Goal: Task Accomplishment & Management: Manage account settings

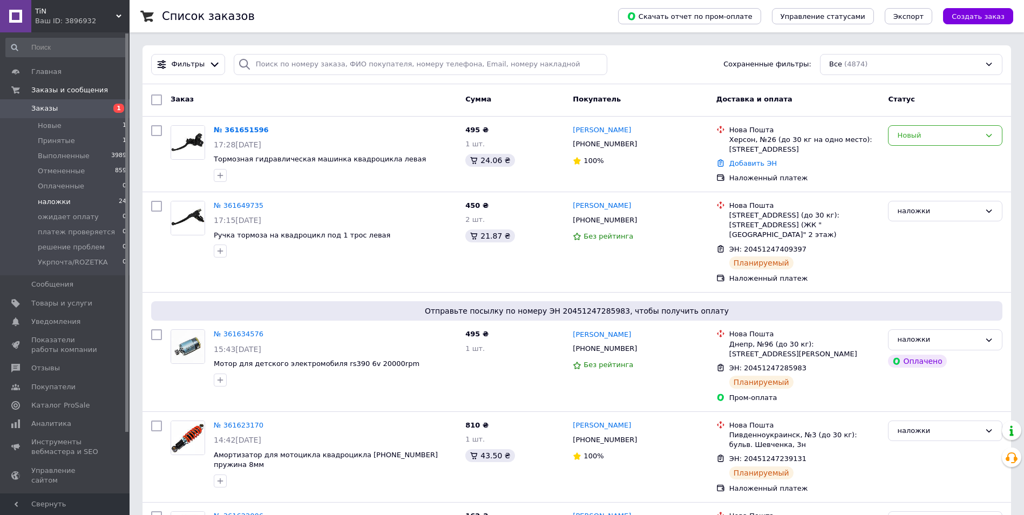
click at [84, 205] on li "наложки 24" at bounding box center [66, 201] width 133 height 15
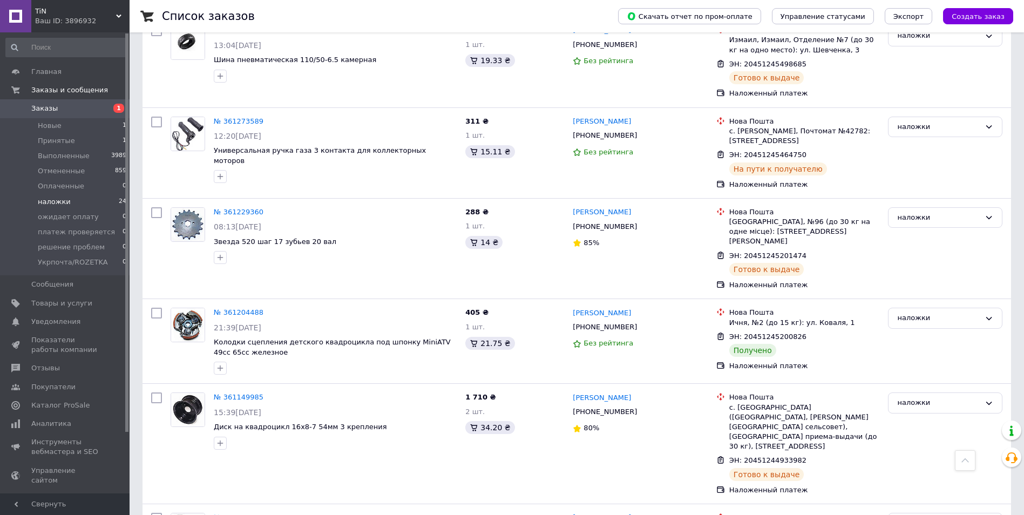
scroll to position [1728, 0]
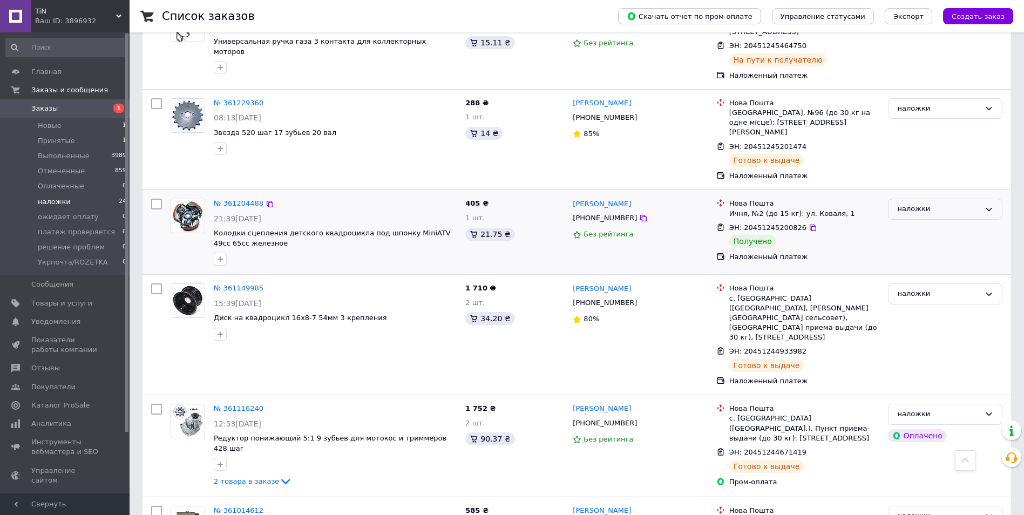
click at [936, 204] on div "наложки" at bounding box center [938, 209] width 83 height 11
click at [927, 242] on li "Выполнен" at bounding box center [945, 252] width 113 height 20
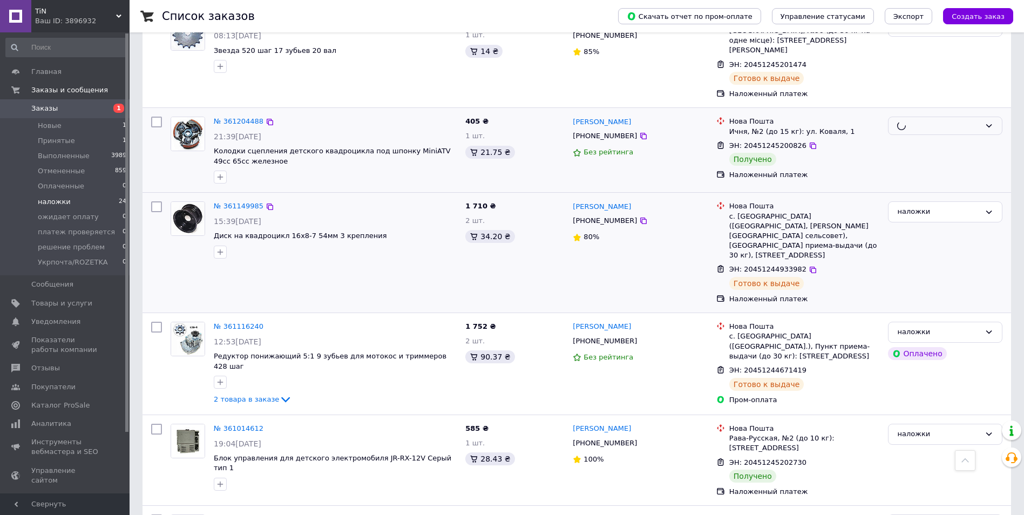
scroll to position [1890, 0]
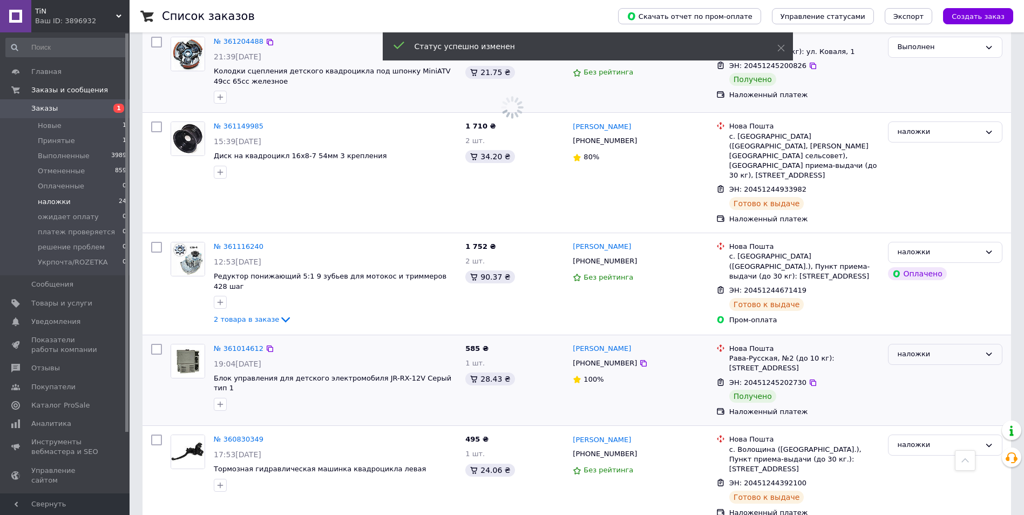
click at [926, 349] on div "наложки" at bounding box center [938, 354] width 83 height 11
click at [922, 387] on li "Выполнен" at bounding box center [945, 397] width 113 height 20
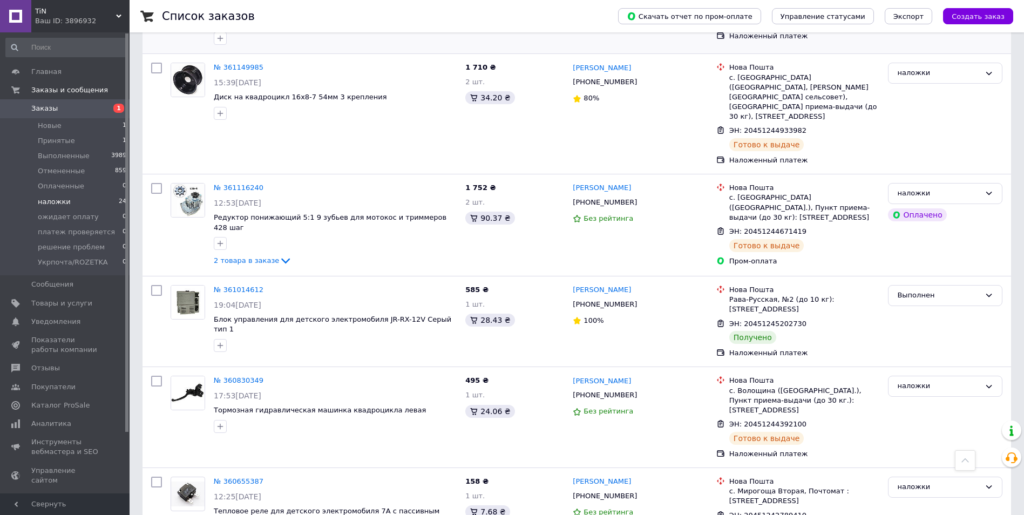
click at [76, 19] on div "Ваш ID: 3896932" at bounding box center [82, 21] width 94 height 10
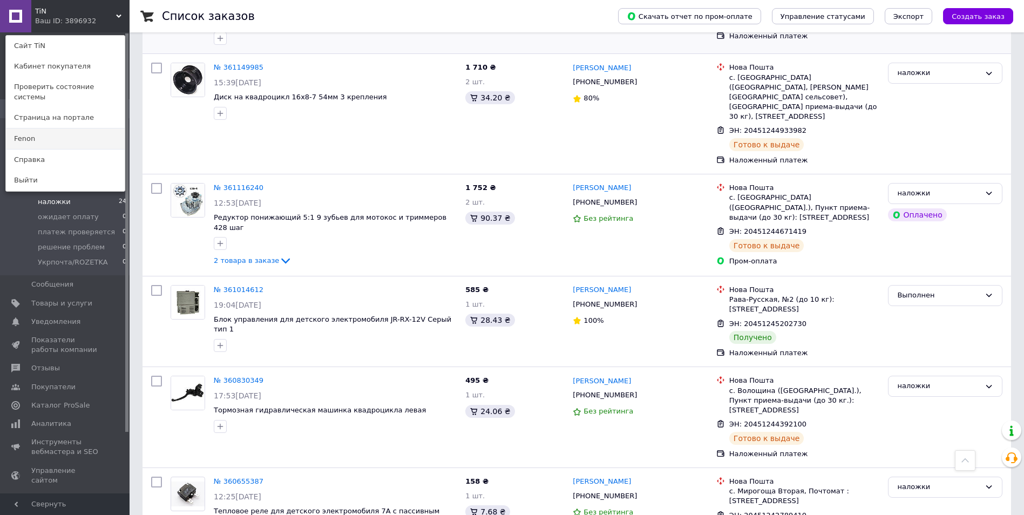
click at [59, 128] on link "Fenon" at bounding box center [65, 138] width 119 height 21
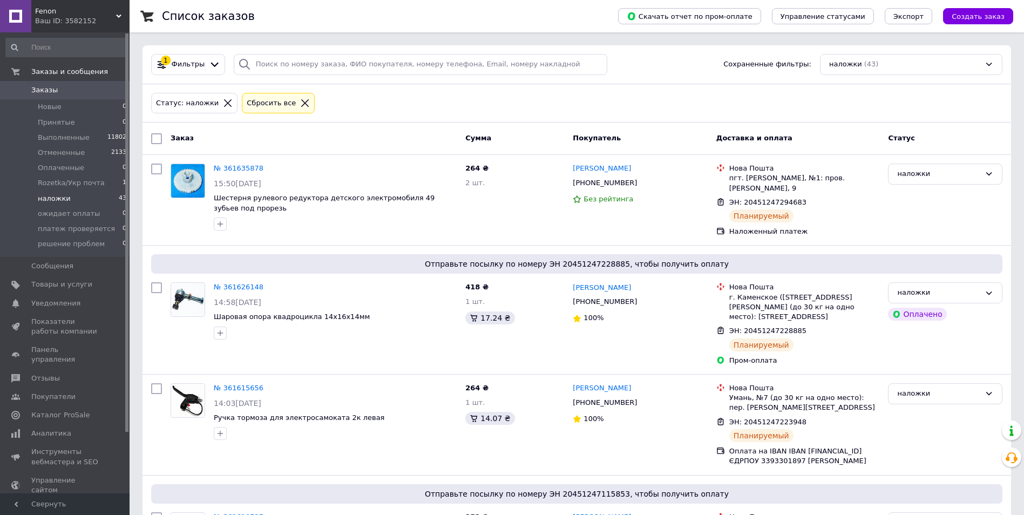
click at [75, 94] on span "Заказы" at bounding box center [65, 90] width 69 height 10
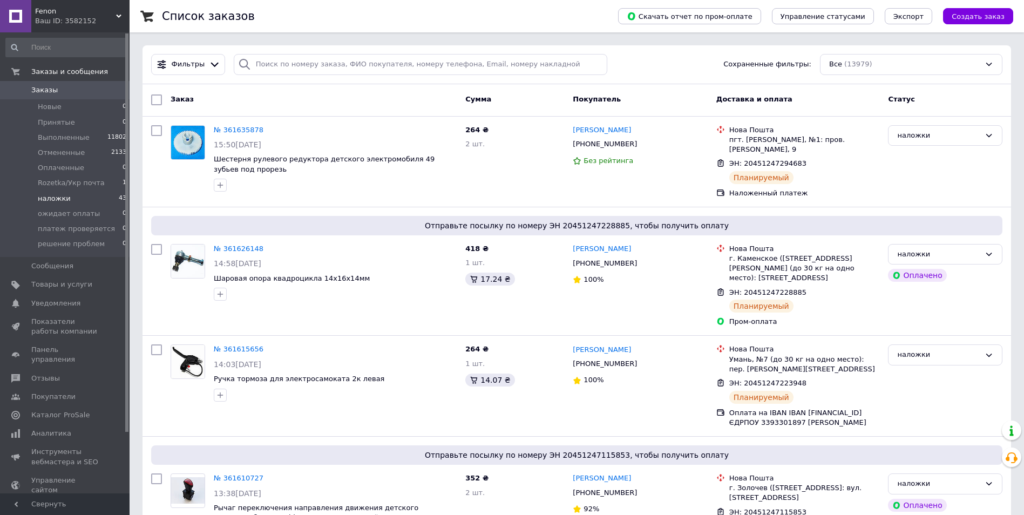
click at [92, 200] on li "наложки 43" at bounding box center [66, 198] width 133 height 15
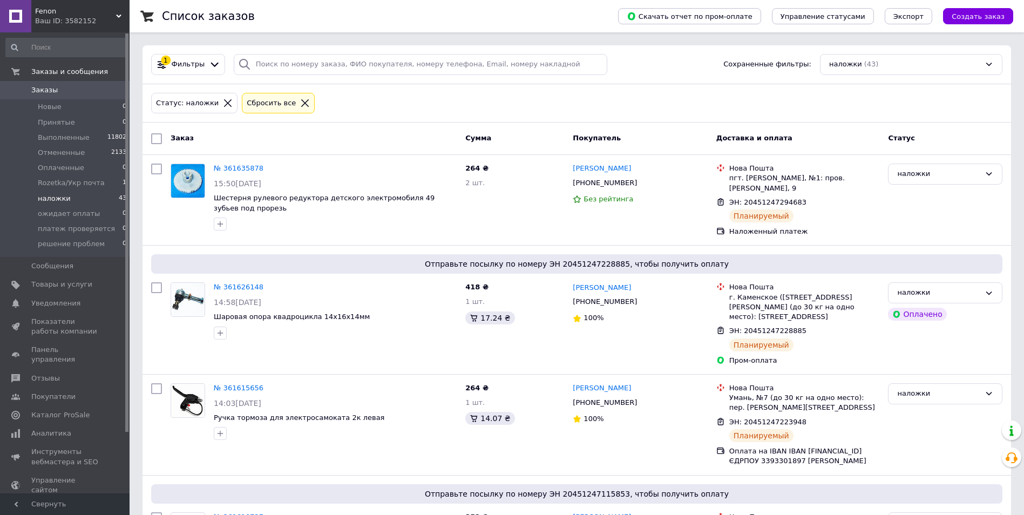
click at [71, 11] on span "Fenon" at bounding box center [75, 11] width 81 height 10
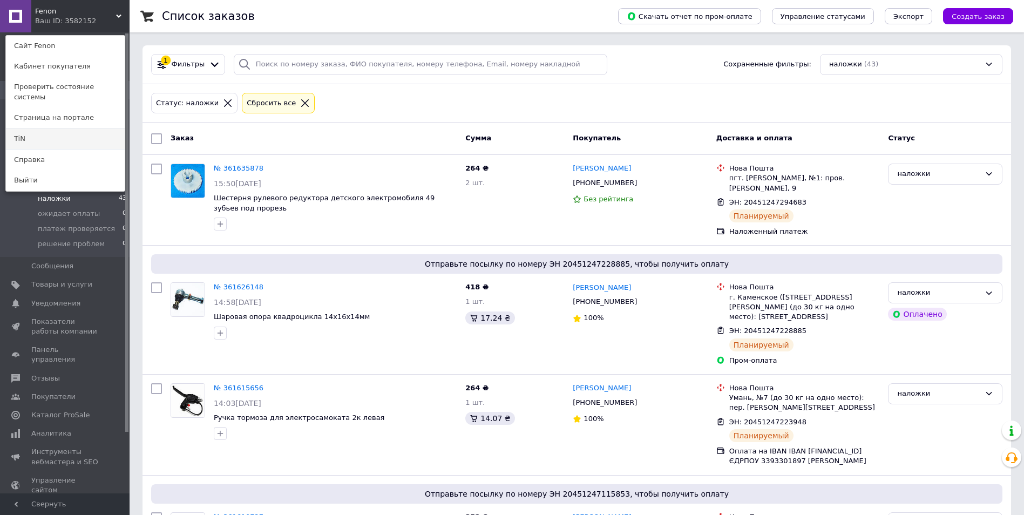
click at [54, 128] on link "TiN" at bounding box center [65, 138] width 119 height 21
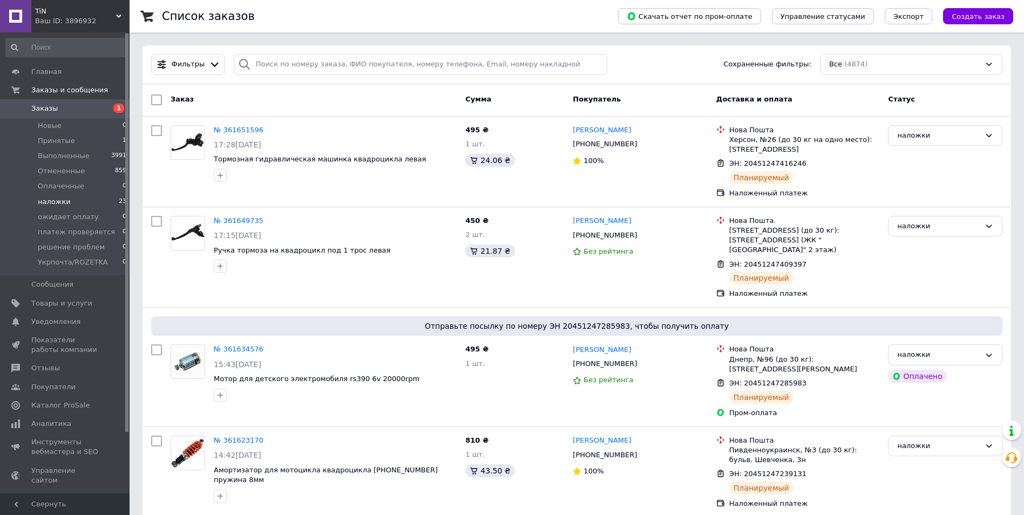
click at [100, 205] on li "наложки 23" at bounding box center [66, 201] width 133 height 15
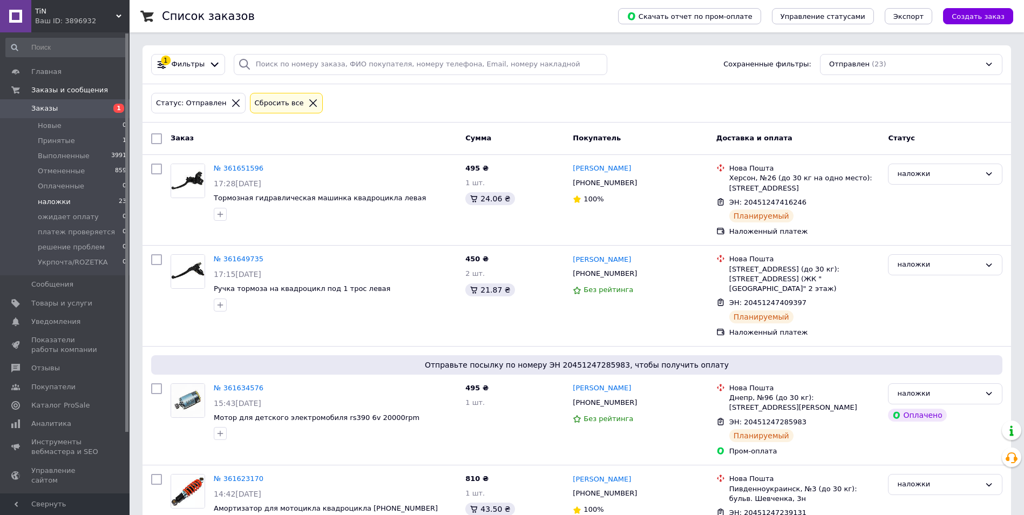
click at [86, 15] on span "TiN" at bounding box center [75, 11] width 81 height 10
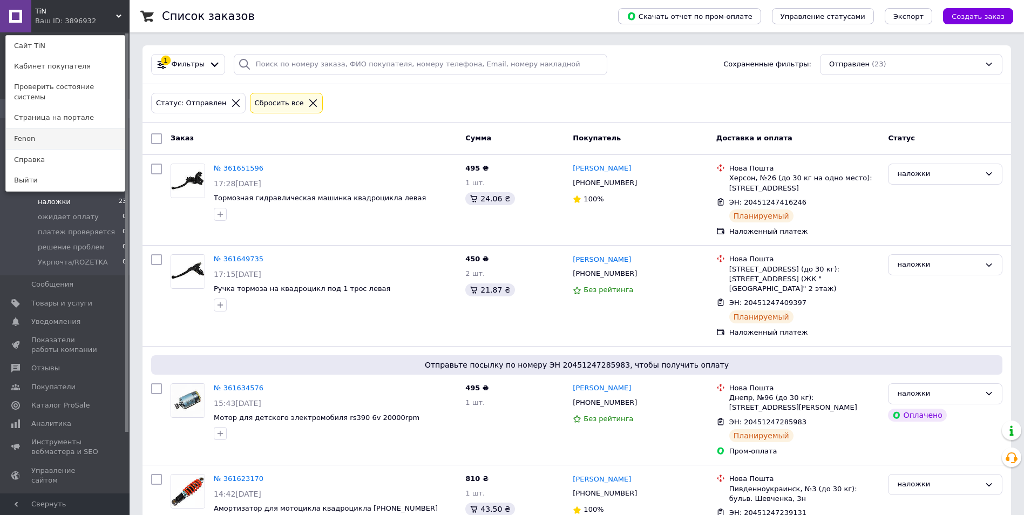
click at [41, 130] on link "Fenon" at bounding box center [65, 138] width 119 height 21
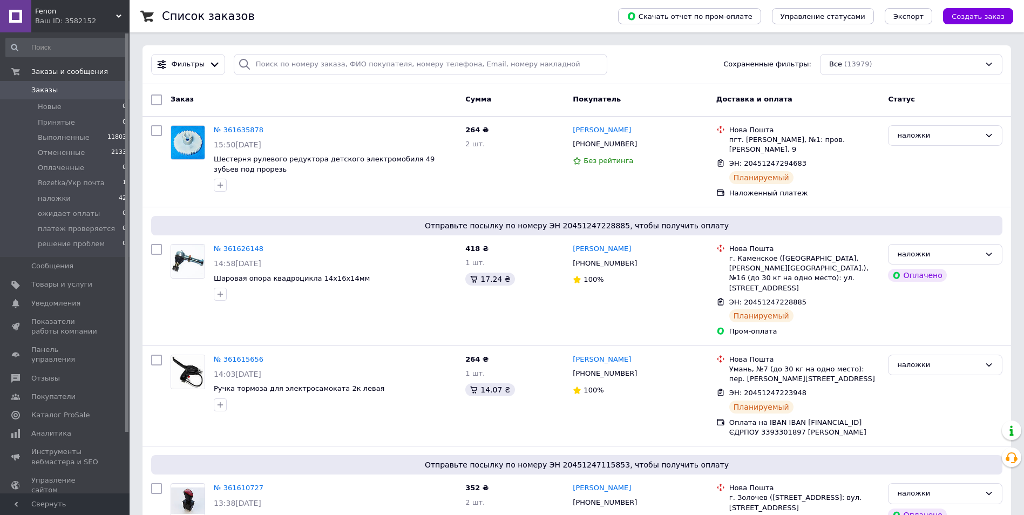
click at [66, 93] on span "Заказы" at bounding box center [65, 90] width 69 height 10
click at [66, 91] on span "Заказы" at bounding box center [65, 90] width 69 height 10
click at [81, 182] on span "Rozetka/Укр почта" at bounding box center [71, 183] width 67 height 10
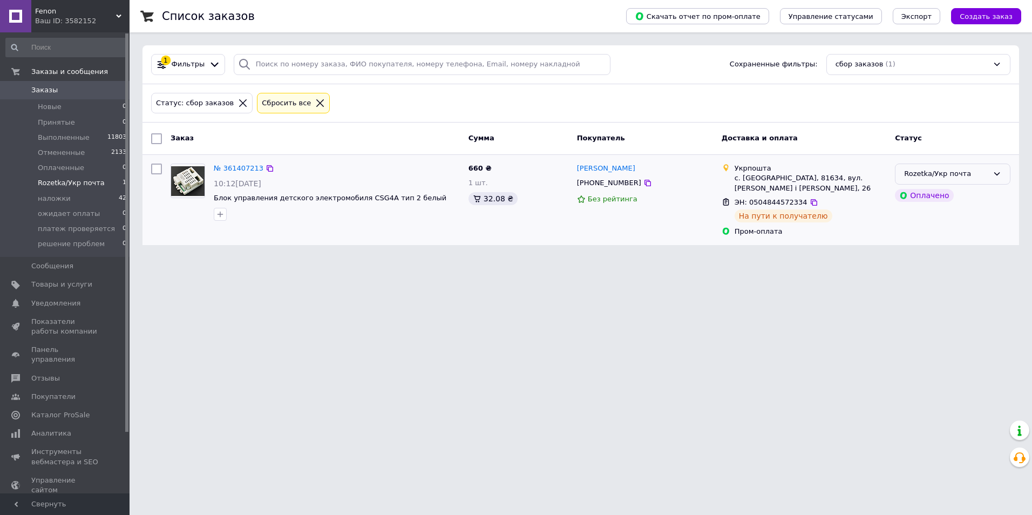
click at [973, 174] on div "Rozetka/Укр почта" at bounding box center [946, 173] width 84 height 11
click at [934, 272] on li "наложки" at bounding box center [953, 276] width 114 height 20
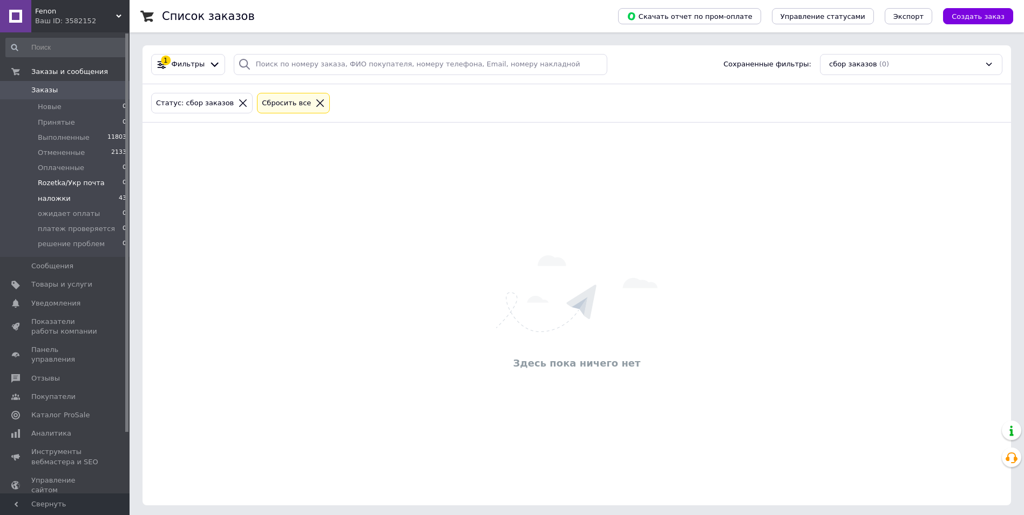
click at [98, 195] on li "наложки 43" at bounding box center [66, 198] width 133 height 15
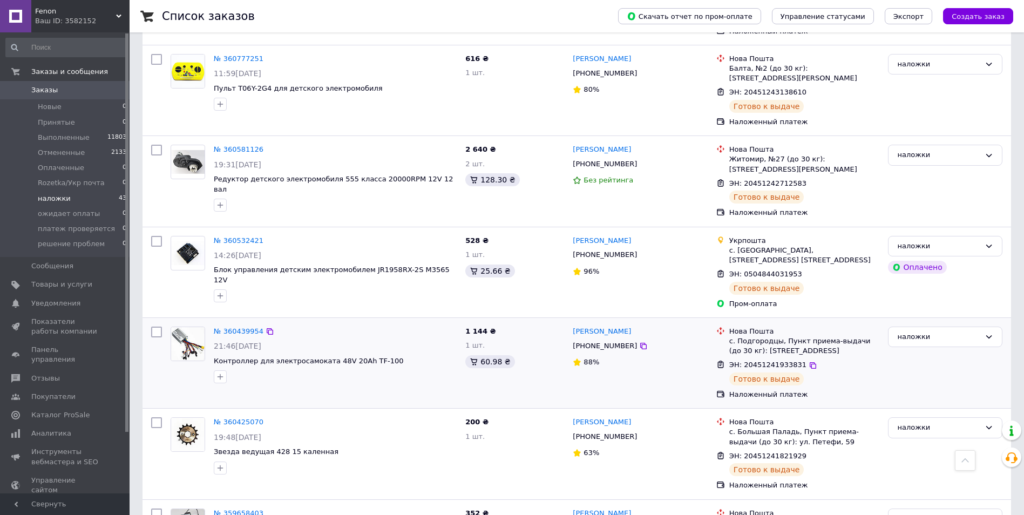
scroll to position [3701, 0]
